Goal: Task Accomplishment & Management: Manage account settings

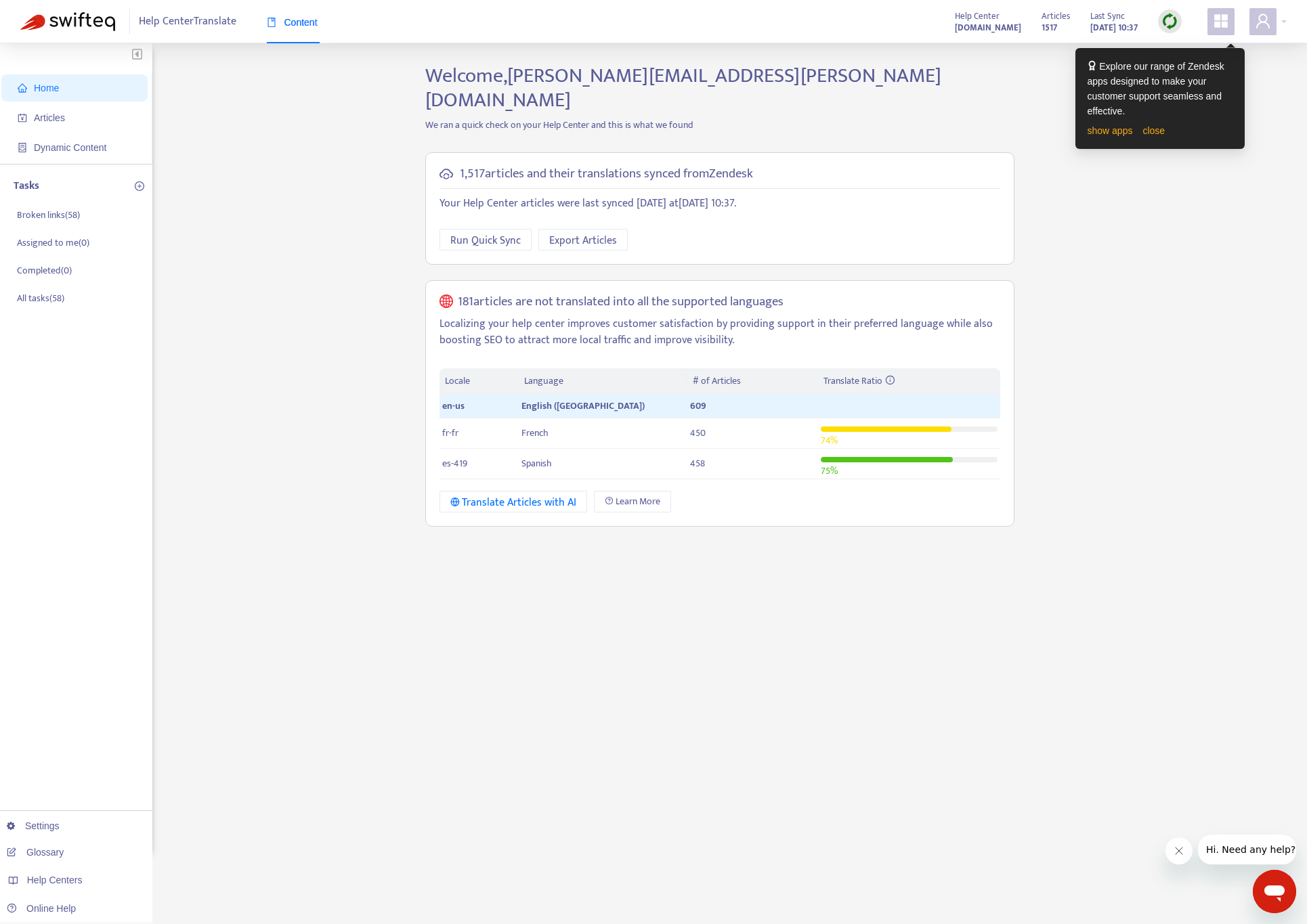
scroll to position [4, 0]
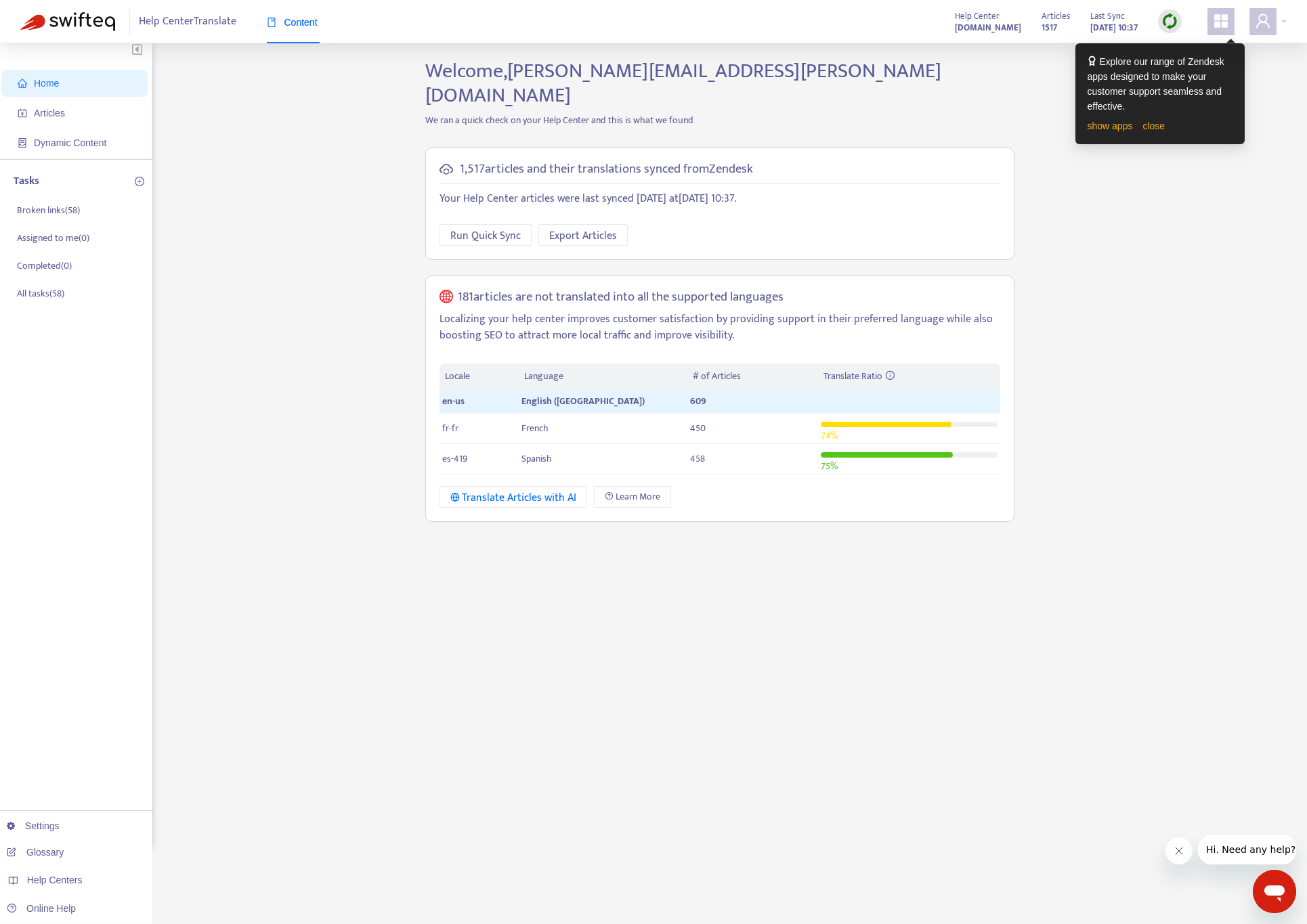
click at [1220, 33] on span at bounding box center [1220, 21] width 27 height 27
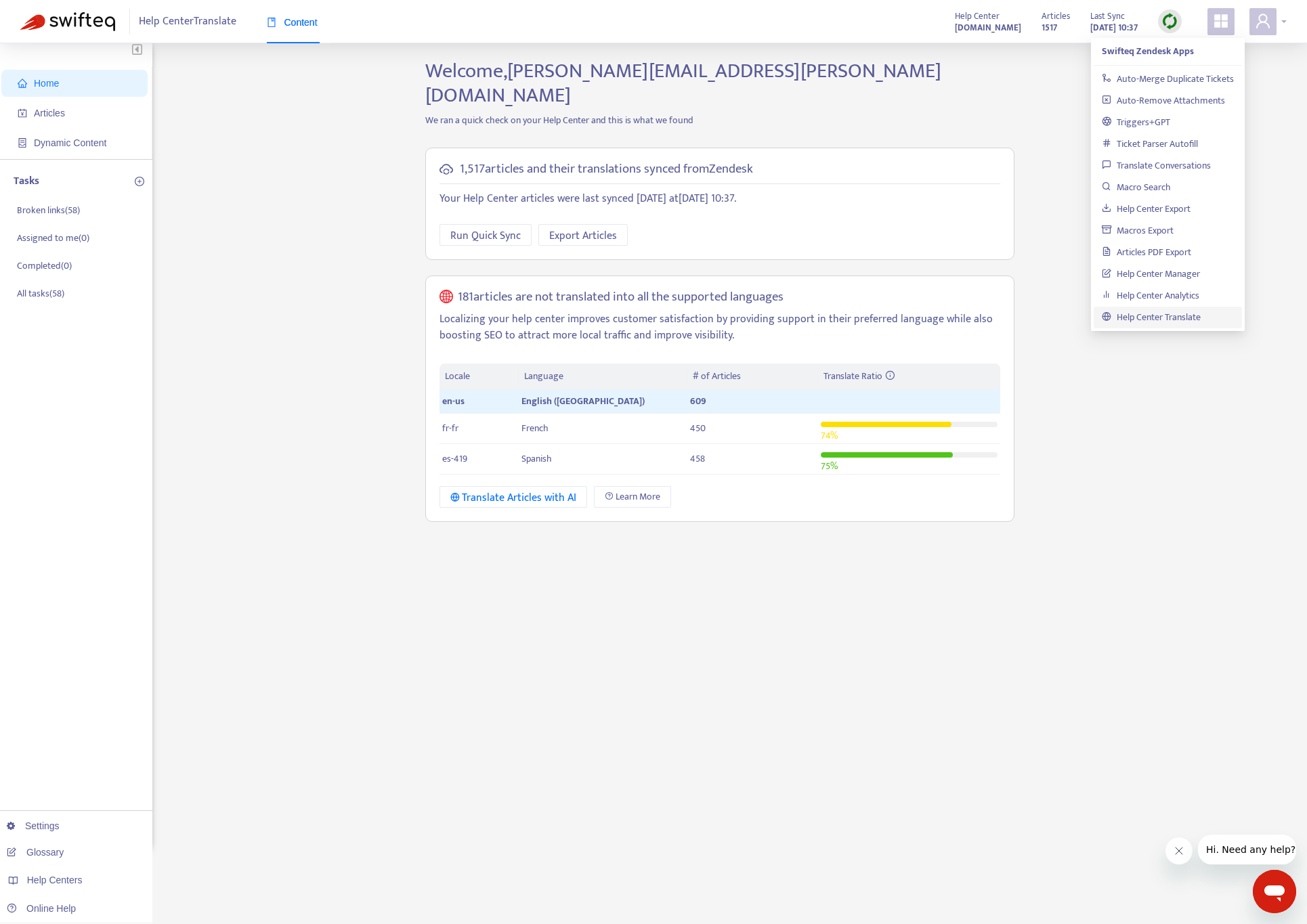
click at [1265, 27] on icon "user" at bounding box center [1263, 21] width 16 height 16
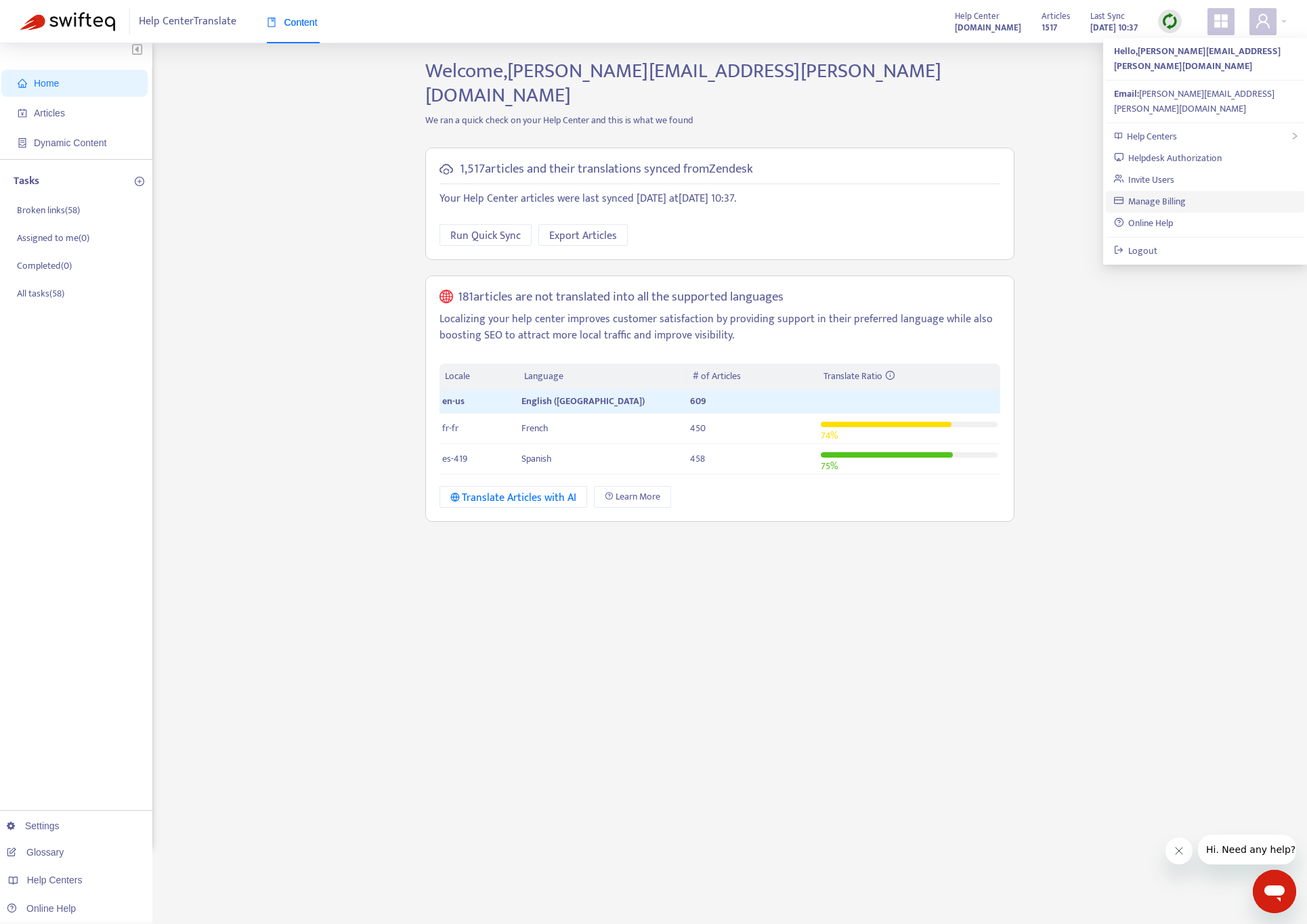
click at [1182, 193] on link "Manage Billing" at bounding box center [1151, 201] width 72 height 16
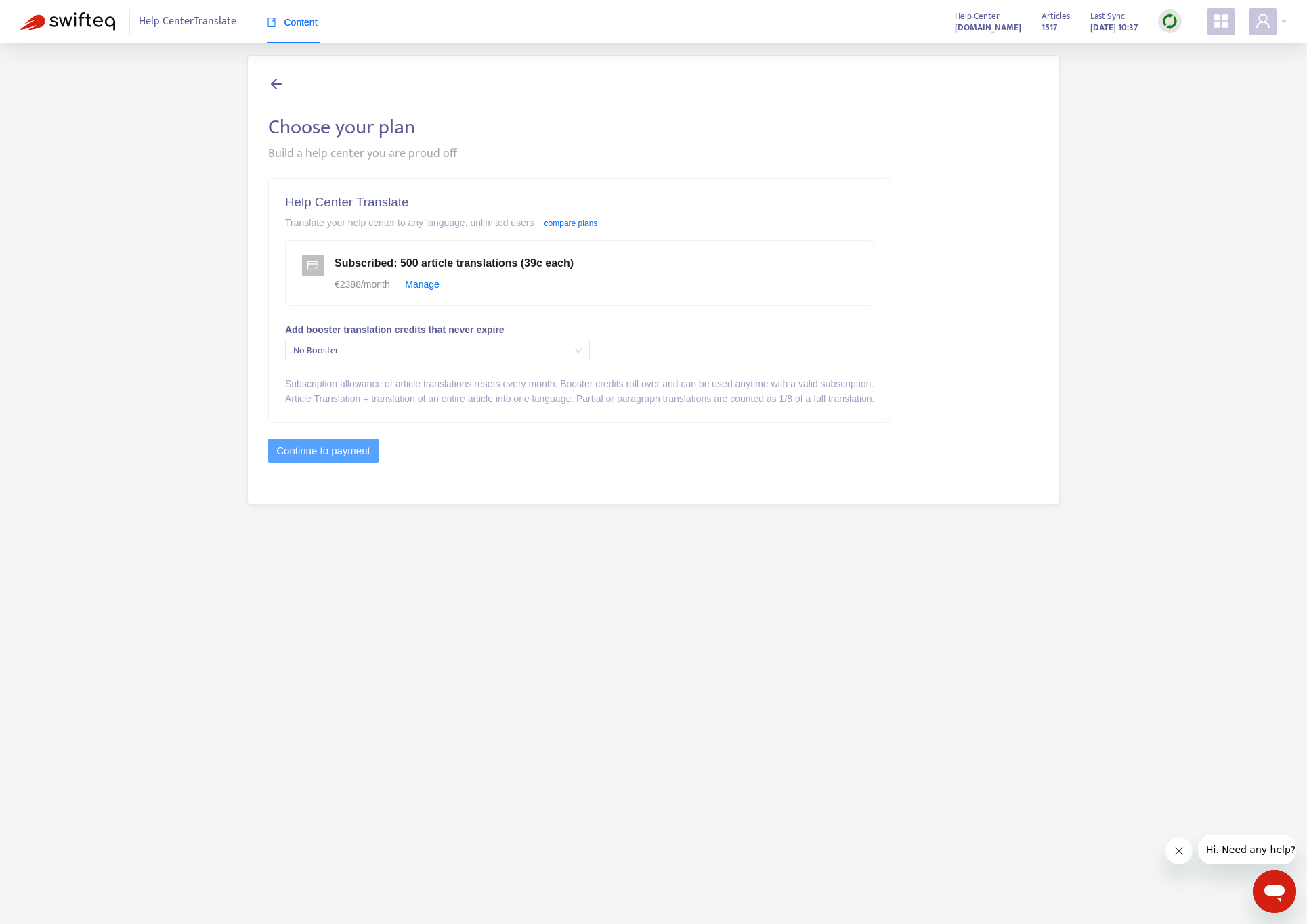
click at [107, 23] on img at bounding box center [67, 21] width 95 height 19
